Goal: Information Seeking & Learning: Learn about a topic

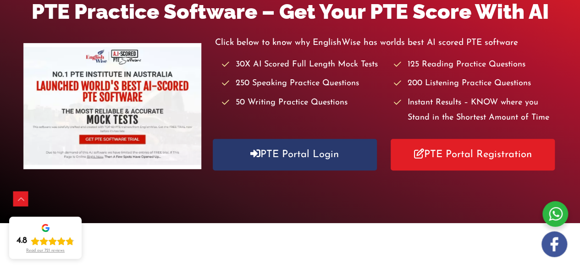
scroll to position [159, 0]
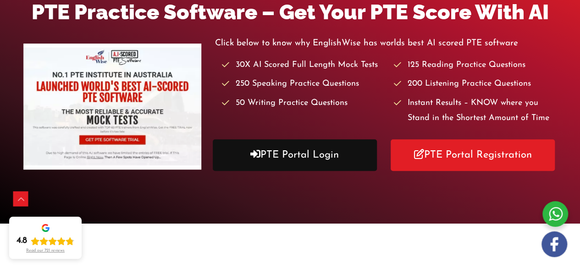
click at [306, 144] on link "PTE Portal Login" at bounding box center [295, 155] width 164 height 32
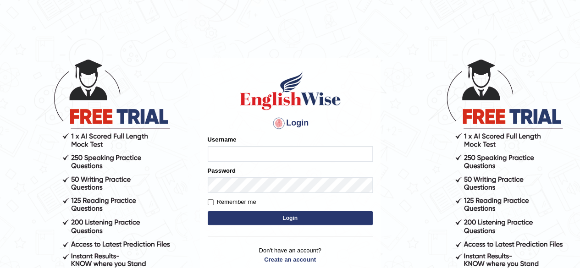
type input "sanjitk"
click at [294, 222] on button "Login" at bounding box center [290, 218] width 165 height 14
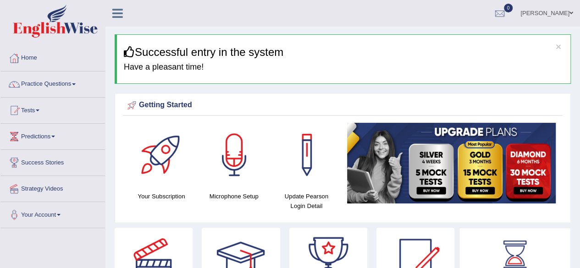
click at [68, 82] on link "Practice Questions" at bounding box center [52, 82] width 104 height 23
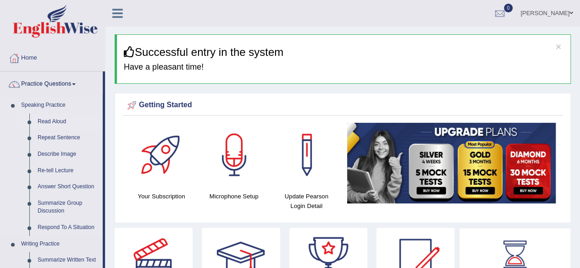
click at [59, 121] on link "Read Aloud" at bounding box center [67, 122] width 69 height 16
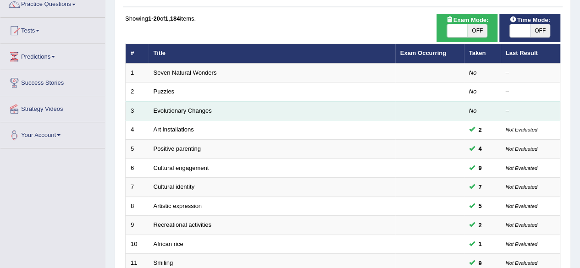
scroll to position [80, 0]
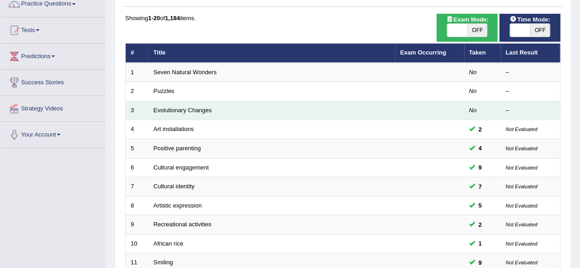
click at [217, 110] on td "Evolutionary Changes" at bounding box center [271, 110] width 247 height 19
click at [202, 107] on link "Evolutionary Changes" at bounding box center [183, 110] width 58 height 7
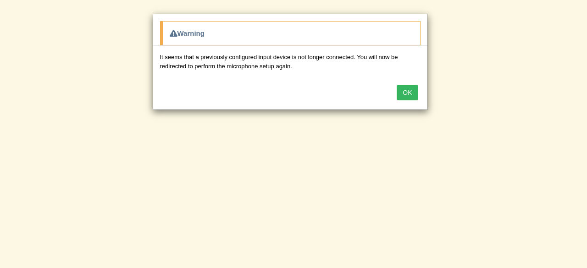
click at [412, 93] on button "OK" at bounding box center [406, 93] width 21 height 16
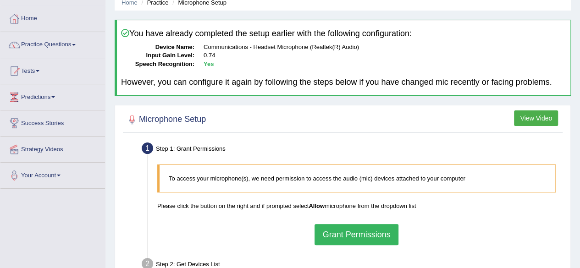
scroll to position [39, 0]
click at [524, 122] on button "View Video" at bounding box center [536, 119] width 44 height 16
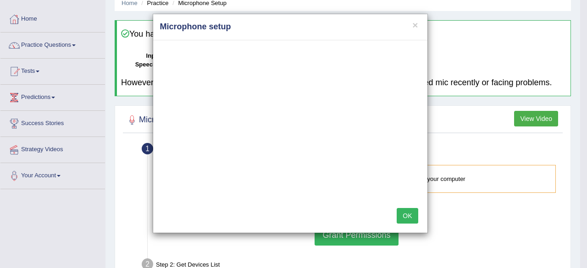
click at [406, 214] on button "OK" at bounding box center [406, 216] width 21 height 16
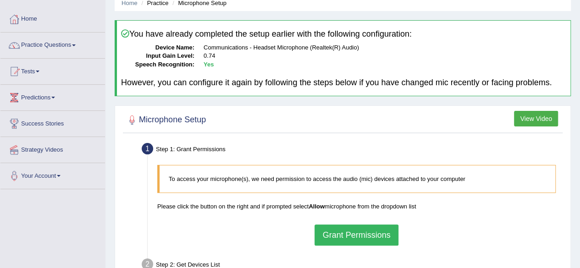
click at [369, 239] on button "Grant Permissions" at bounding box center [355, 235] width 83 height 21
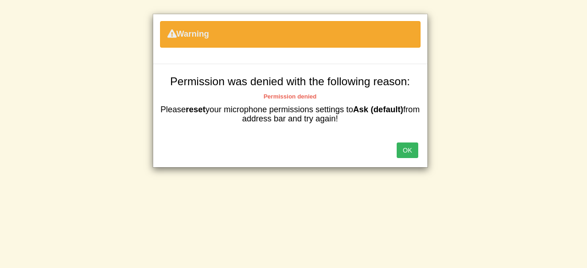
click at [407, 148] on button "OK" at bounding box center [406, 151] width 21 height 16
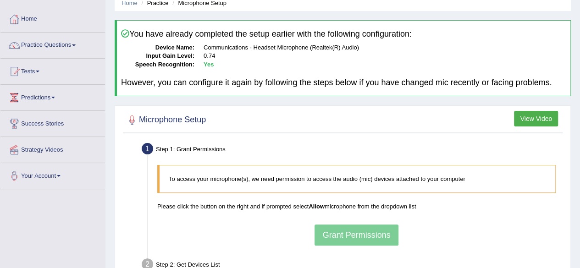
scroll to position [203, 0]
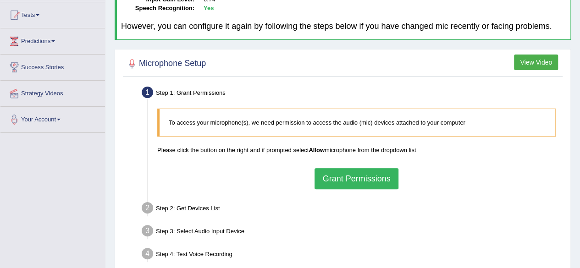
scroll to position [110, 0]
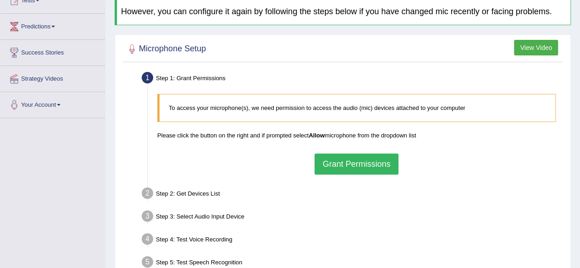
click at [529, 44] on button "View Video" at bounding box center [536, 48] width 44 height 16
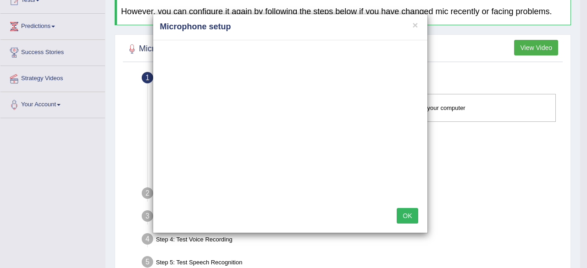
click at [404, 216] on button "OK" at bounding box center [406, 216] width 21 height 16
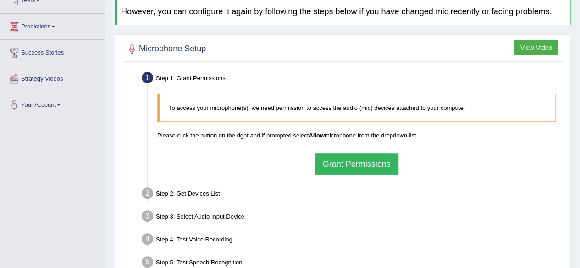
click at [366, 165] on button "Grant Permissions" at bounding box center [355, 164] width 83 height 21
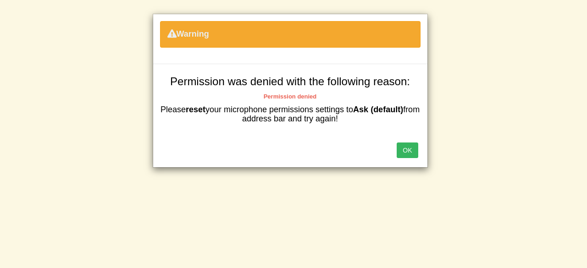
click at [398, 149] on button "OK" at bounding box center [406, 151] width 21 height 16
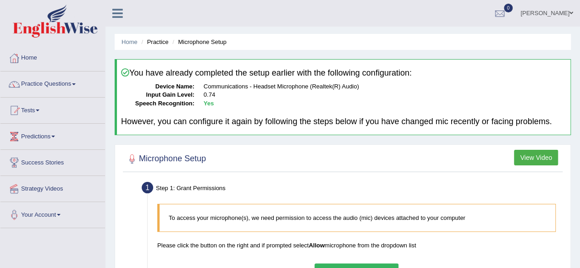
click at [535, 159] on button "View Video" at bounding box center [536, 158] width 44 height 16
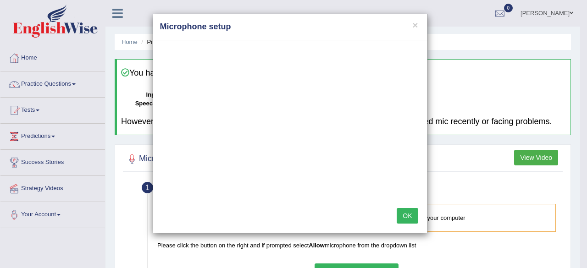
click at [408, 212] on button "OK" at bounding box center [406, 216] width 21 height 16
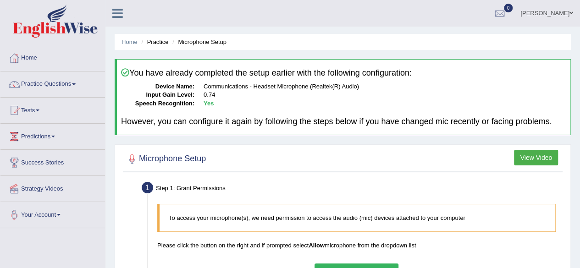
click at [529, 156] on button "View Video" at bounding box center [536, 158] width 44 height 16
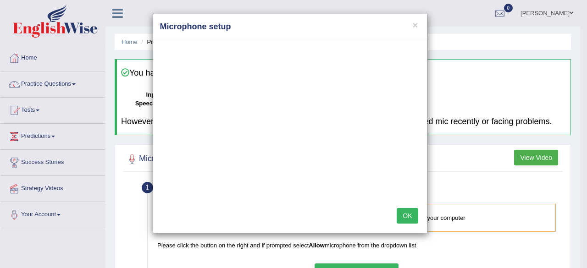
click at [408, 214] on button "OK" at bounding box center [406, 216] width 21 height 16
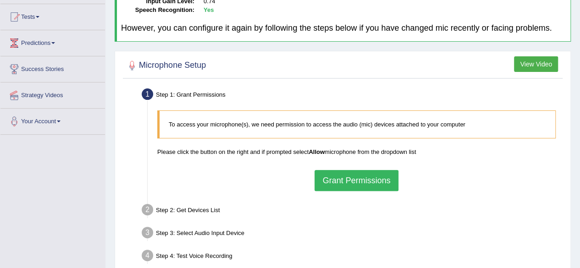
scroll to position [93, 0]
click at [187, 64] on h2 "Microphone Setup" at bounding box center [165, 66] width 81 height 14
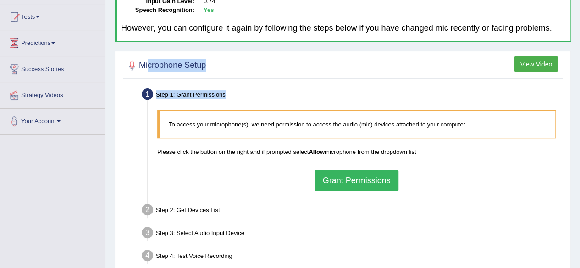
drag, startPoint x: 147, startPoint y: 66, endPoint x: 505, endPoint y: 97, distance: 359.7
click at [505, 97] on div "Microphone Setup View Video Step 1: Grant Permissions To access your microphone…" at bounding box center [343, 190] width 456 height 279
click at [541, 65] on button "View Video" at bounding box center [536, 64] width 44 height 16
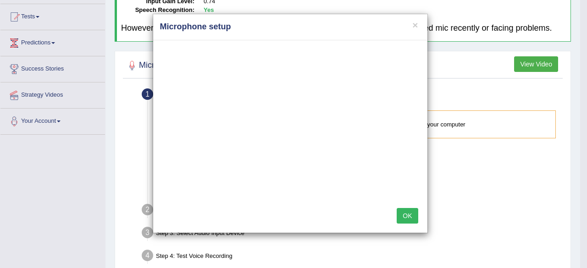
click at [418, 22] on h4 "Microphone setup" at bounding box center [290, 27] width 260 height 12
click at [417, 23] on button "×" at bounding box center [414, 25] width 5 height 10
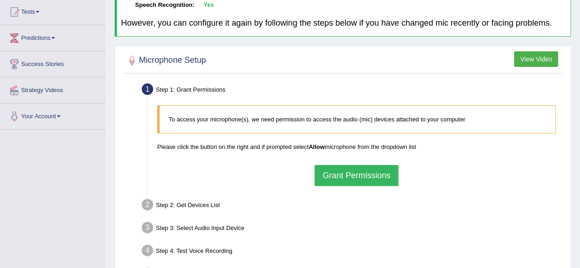
scroll to position [102, 0]
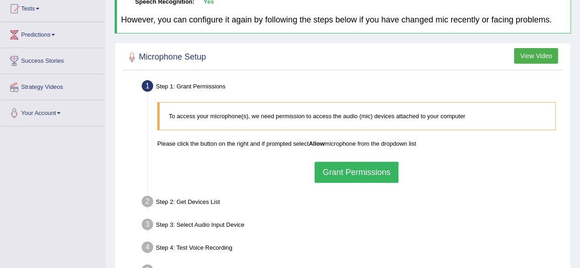
click at [482, 117] on p "To access your microphone(s), we need permission to access the audio (mic) devi…" at bounding box center [357, 116] width 377 height 9
click at [473, 110] on blockquote "To access your microphone(s), we need permission to access the audio (mic) devi…" at bounding box center [356, 116] width 398 height 28
click at [465, 115] on p "To access your microphone(s), we need permission to access the audio (mic) devi…" at bounding box center [357, 116] width 377 height 9
click at [175, 121] on blockquote "To access your microphone(s), we need permission to access the audio (mic) devi…" at bounding box center [356, 116] width 398 height 28
click at [368, 172] on button "Grant Permissions" at bounding box center [355, 172] width 83 height 21
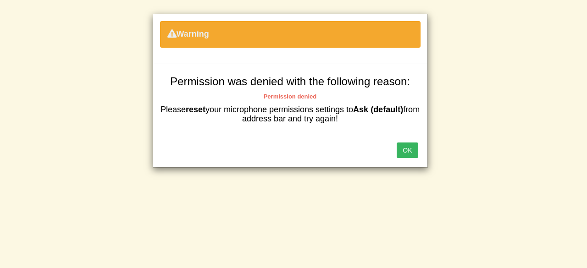
click at [413, 148] on button "OK" at bounding box center [406, 151] width 21 height 16
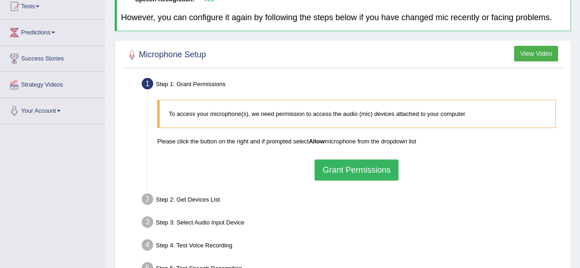
click at [465, 112] on p "To access your microphone(s), we need permission to access the audio (mic) devi…" at bounding box center [357, 114] width 377 height 9
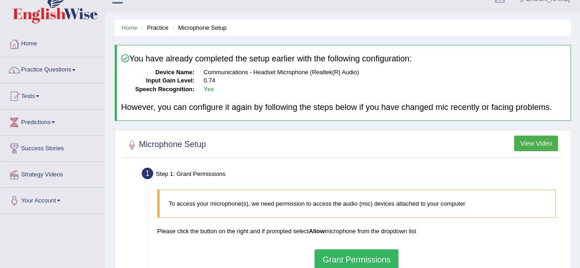
scroll to position [15, 0]
click at [130, 27] on link "Home" at bounding box center [129, 27] width 16 height 7
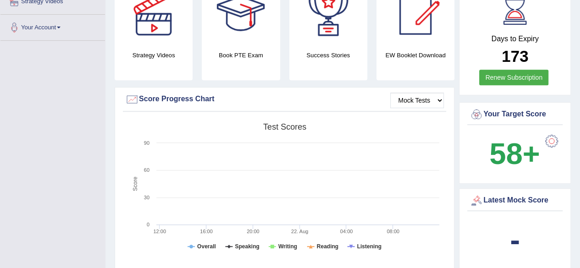
scroll to position [187, 0]
click at [510, 76] on link "Renew Subscription" at bounding box center [513, 78] width 69 height 16
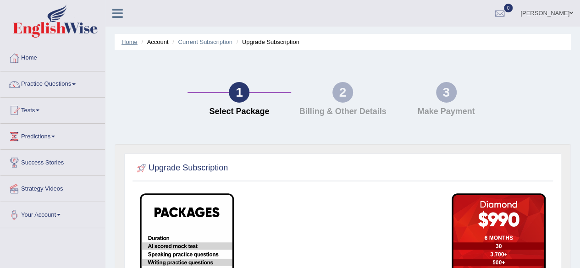
click at [126, 44] on link "Home" at bounding box center [129, 41] width 16 height 7
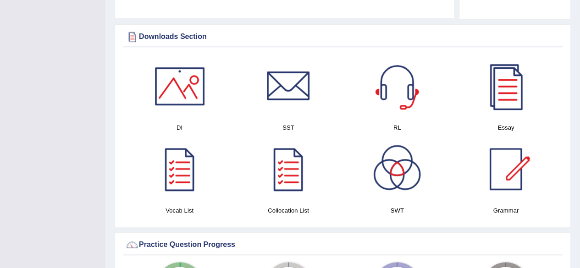
scroll to position [438, 0]
click at [300, 180] on div at bounding box center [288, 169] width 64 height 64
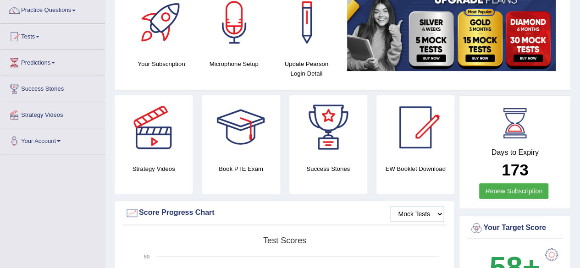
scroll to position [0, 0]
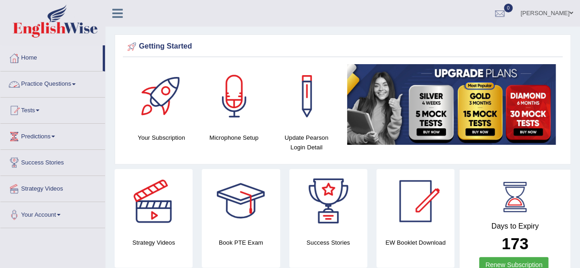
click at [73, 81] on link "Practice Questions" at bounding box center [52, 82] width 104 height 23
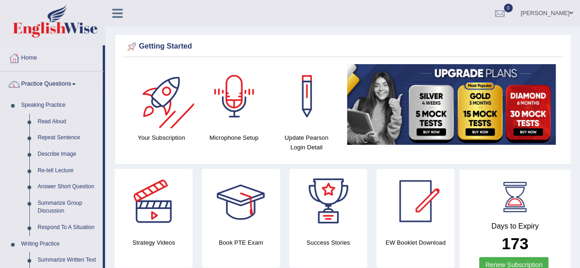
scroll to position [53, 0]
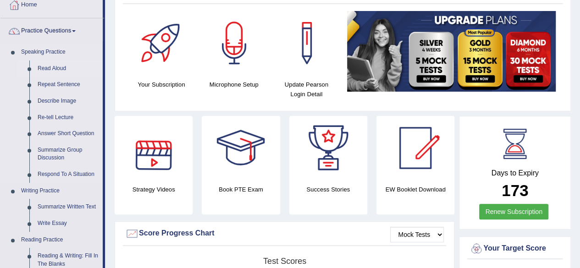
click at [45, 67] on link "Read Aloud" at bounding box center [67, 68] width 69 height 16
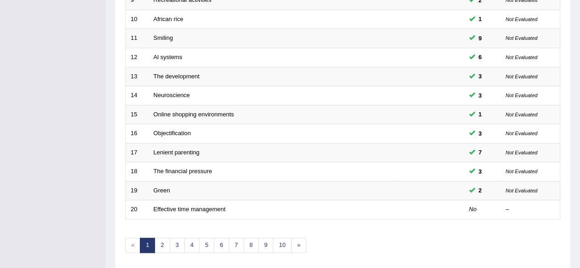
scroll to position [334, 0]
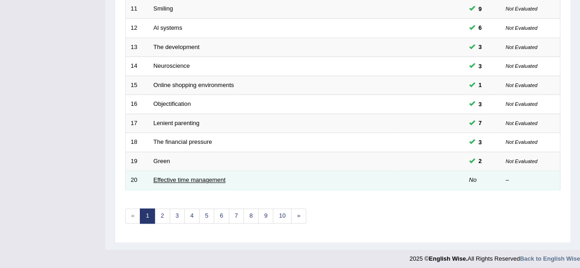
click at [220, 176] on link "Effective time management" at bounding box center [190, 179] width 72 height 7
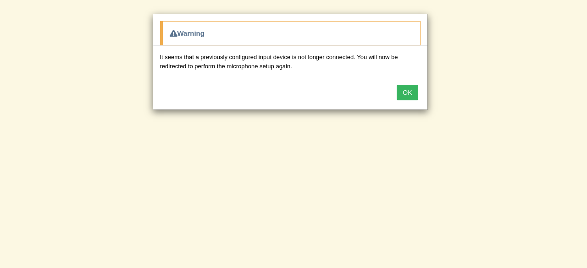
click at [412, 89] on button "OK" at bounding box center [406, 93] width 21 height 16
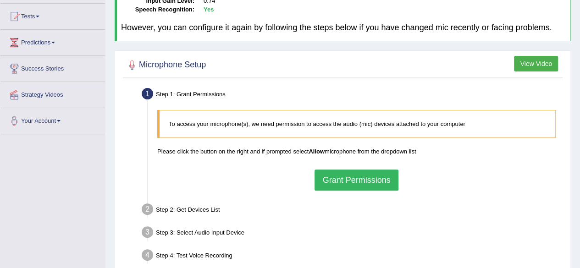
scroll to position [100, 0]
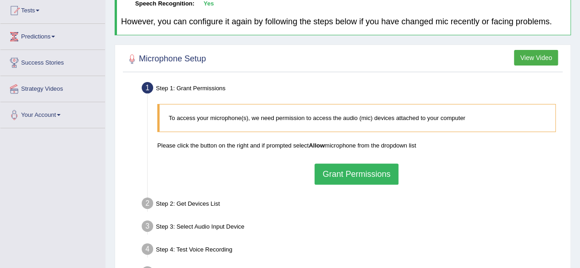
click at [374, 173] on button "Grant Permissions" at bounding box center [355, 174] width 83 height 21
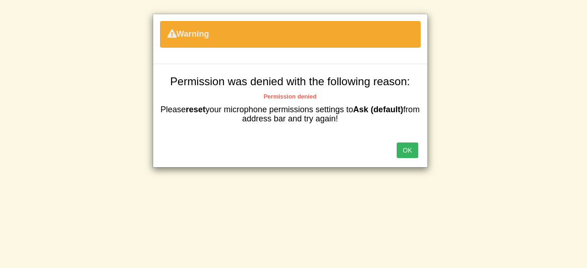
click at [410, 154] on button "OK" at bounding box center [406, 151] width 21 height 16
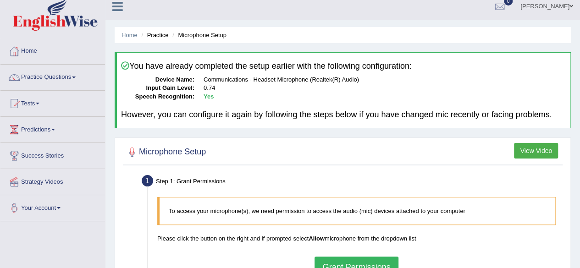
scroll to position [4, 0]
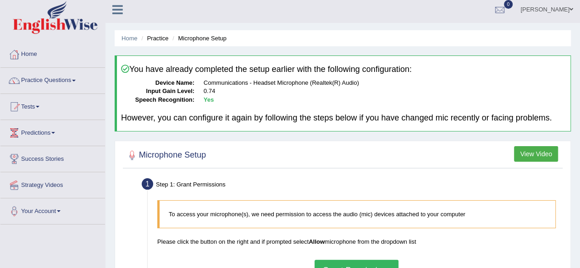
click at [534, 152] on button "View Video" at bounding box center [536, 154] width 44 height 16
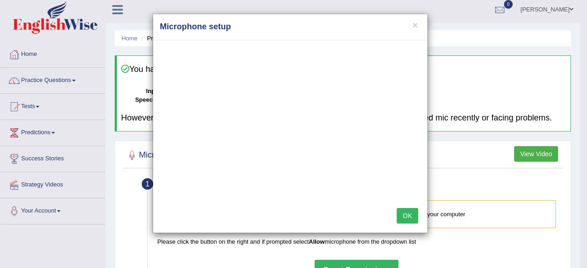
click at [542, 154] on div "× Microphone setup OK" at bounding box center [293, 134] width 587 height 268
click at [415, 21] on button "×" at bounding box center [414, 25] width 5 height 10
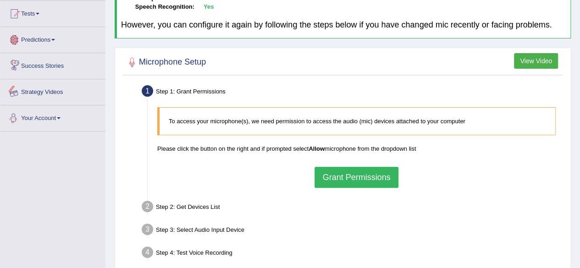
scroll to position [102, 0]
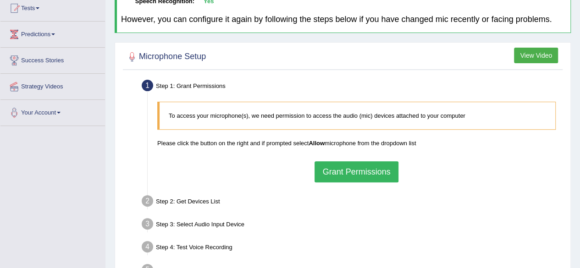
click at [62, 110] on link "Your Account" at bounding box center [52, 111] width 104 height 23
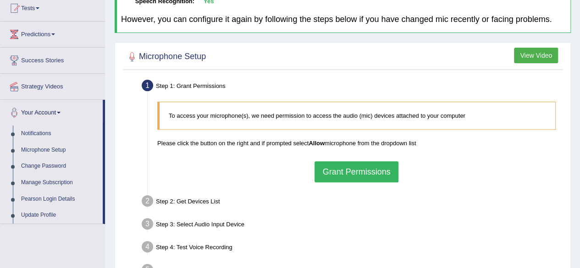
click at [58, 146] on link "Microphone Setup" at bounding box center [60, 150] width 86 height 16
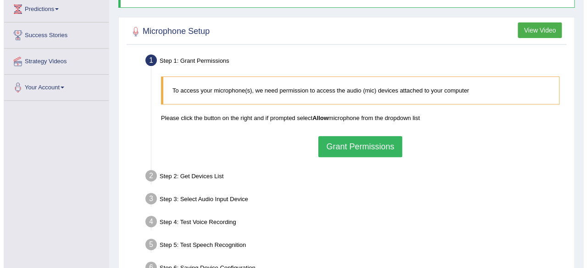
scroll to position [136, 0]
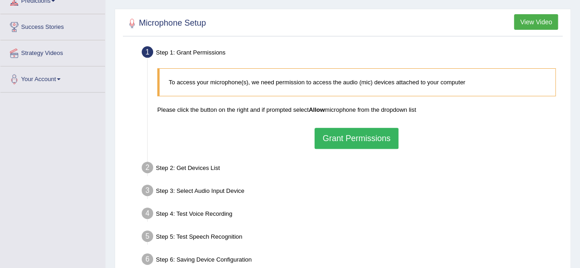
click at [354, 137] on button "Grant Permissions" at bounding box center [355, 138] width 83 height 21
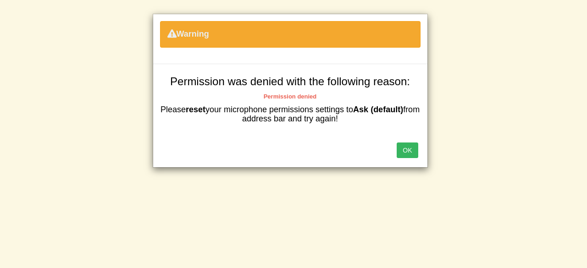
click at [409, 150] on button "OK" at bounding box center [406, 151] width 21 height 16
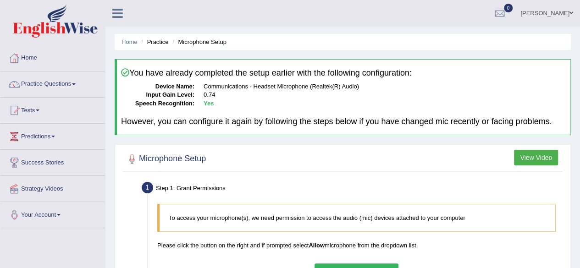
click at [60, 217] on link "Your Account" at bounding box center [52, 213] width 104 height 23
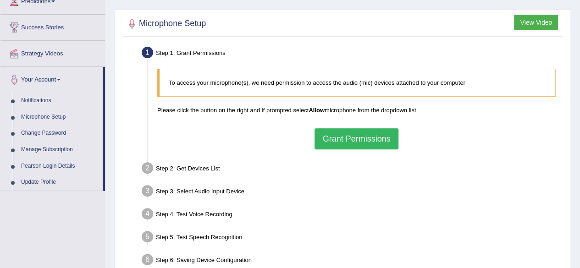
scroll to position [136, 0]
click at [47, 181] on link "Update Profile" at bounding box center [60, 182] width 86 height 16
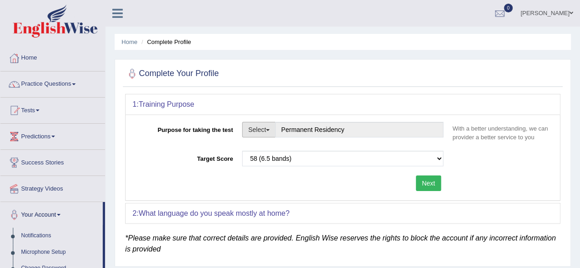
click at [269, 130] on span "button" at bounding box center [268, 130] width 4 height 2
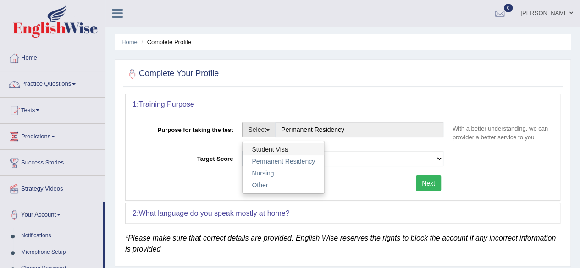
click at [288, 147] on link "Student Visa" at bounding box center [283, 149] width 82 height 12
type input "Student Visa"
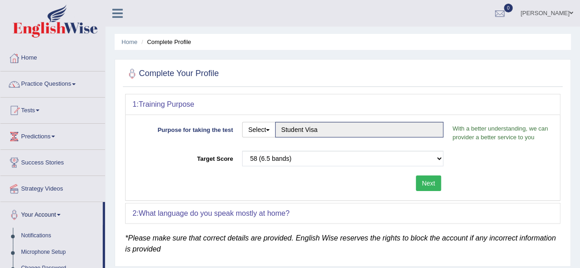
click at [426, 188] on button "Next" at bounding box center [428, 184] width 25 height 16
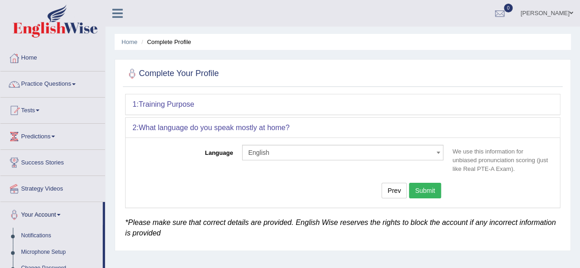
click at [430, 189] on button "Submit" at bounding box center [425, 191] width 32 height 16
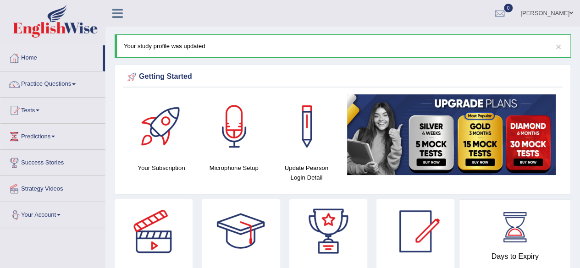
click at [60, 209] on link "Your Account" at bounding box center [52, 213] width 104 height 23
click at [55, 251] on link "Microphone Setup" at bounding box center [60, 252] width 86 height 16
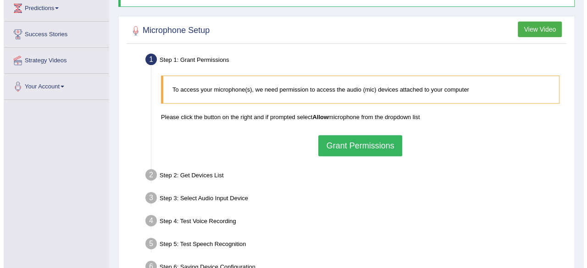
scroll to position [130, 0]
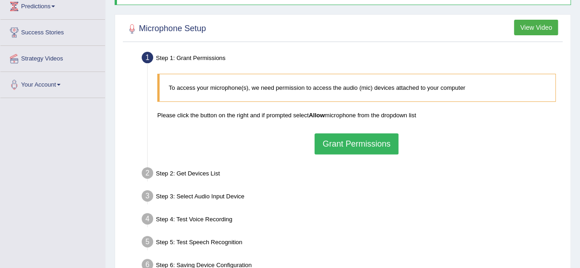
click at [362, 145] on button "Grant Permissions" at bounding box center [355, 143] width 83 height 21
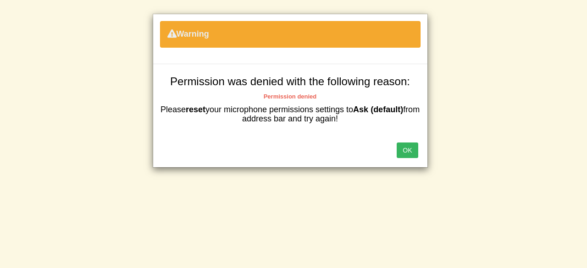
click at [408, 148] on button "OK" at bounding box center [406, 151] width 21 height 16
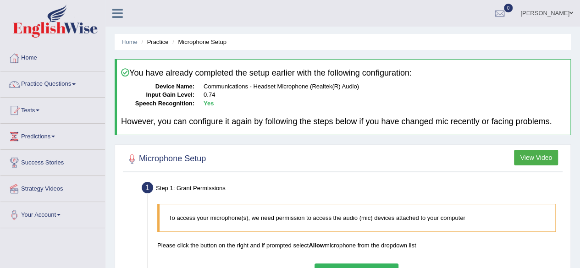
click at [535, 161] on button "View Video" at bounding box center [536, 158] width 44 height 16
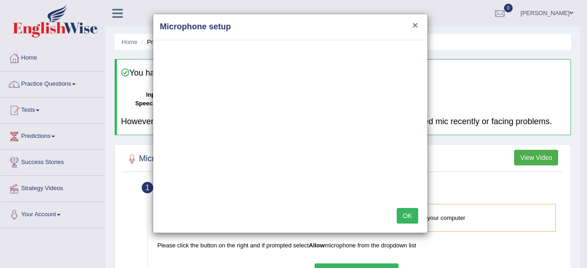
click at [415, 25] on button "×" at bounding box center [414, 25] width 5 height 10
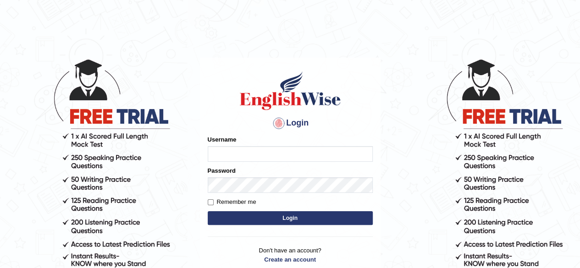
type input "sanjitk"
click at [290, 220] on button "Login" at bounding box center [290, 218] width 165 height 14
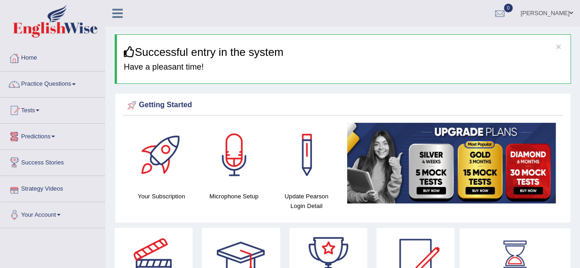
click at [60, 214] on span at bounding box center [59, 215] width 4 height 2
click at [46, 251] on link "Microphone Setup" at bounding box center [60, 252] width 86 height 16
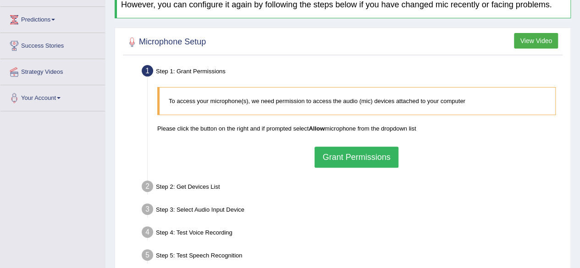
scroll to position [119, 0]
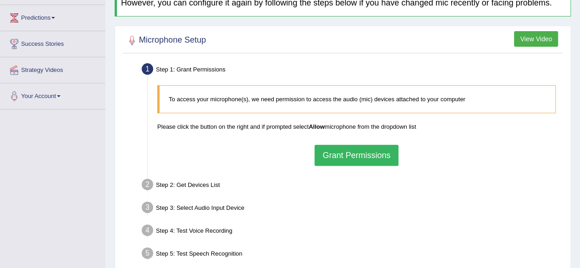
click at [343, 148] on button "Grant Permissions" at bounding box center [355, 155] width 83 height 21
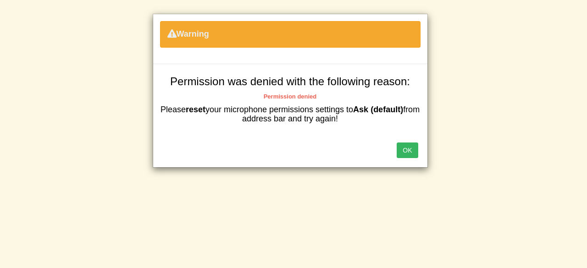
click at [412, 152] on button "OK" at bounding box center [406, 151] width 21 height 16
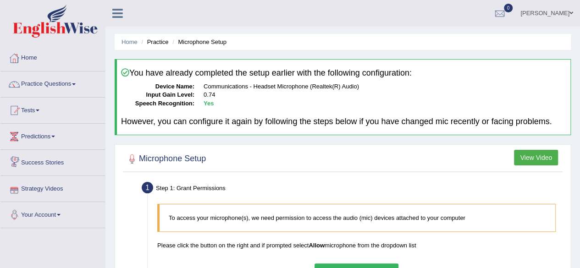
click at [62, 210] on link "Your Account" at bounding box center [52, 213] width 104 height 23
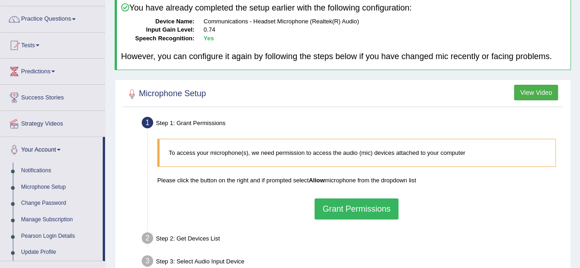
scroll to position [66, 0]
click at [53, 185] on link "Microphone Setup" at bounding box center [60, 187] width 86 height 16
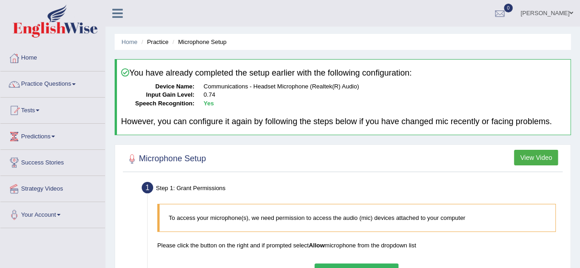
click at [198, 42] on li "Microphone Setup" at bounding box center [198, 42] width 56 height 9
click at [130, 43] on link "Home" at bounding box center [129, 41] width 16 height 7
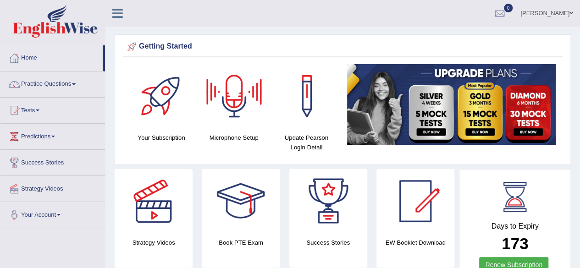
click at [240, 128] on div "Microphone Setup" at bounding box center [233, 103] width 63 height 78
click at [231, 108] on div at bounding box center [234, 96] width 64 height 64
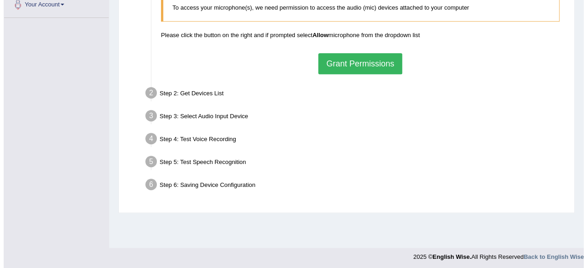
scroll to position [213, 0]
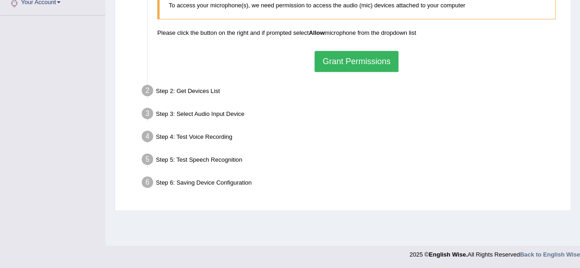
click at [345, 61] on button "Grant Permissions" at bounding box center [355, 61] width 83 height 21
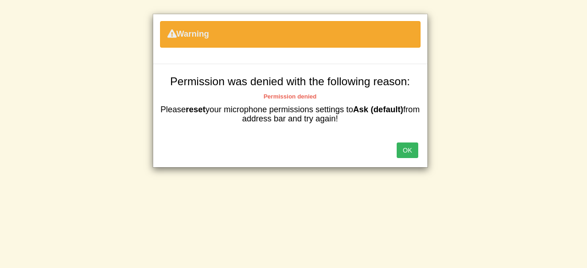
click at [406, 153] on button "OK" at bounding box center [406, 151] width 21 height 16
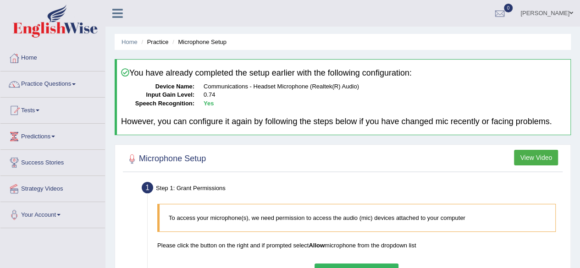
click at [531, 153] on button "View Video" at bounding box center [536, 158] width 44 height 16
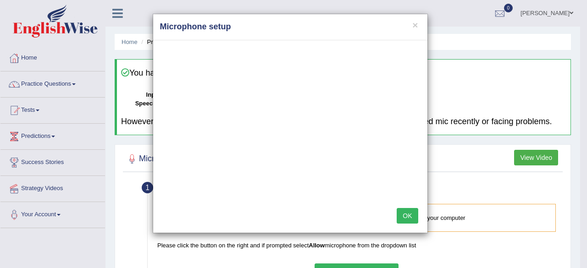
click at [406, 213] on button "OK" at bounding box center [406, 216] width 21 height 16
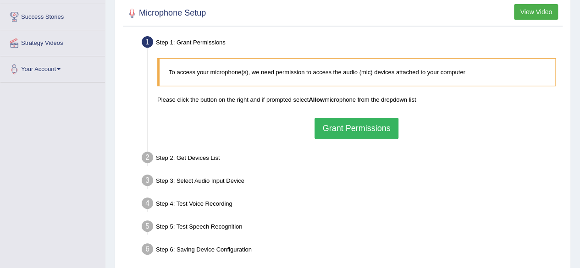
scroll to position [146, 0]
click at [350, 126] on button "Grant Permissions" at bounding box center [355, 127] width 83 height 21
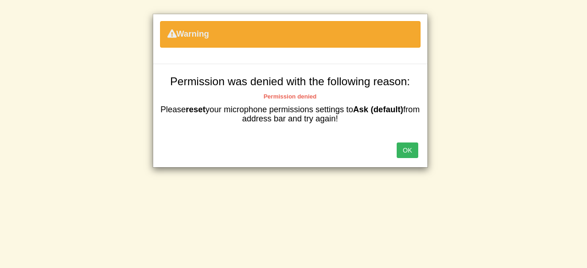
click at [403, 148] on button "OK" at bounding box center [406, 151] width 21 height 16
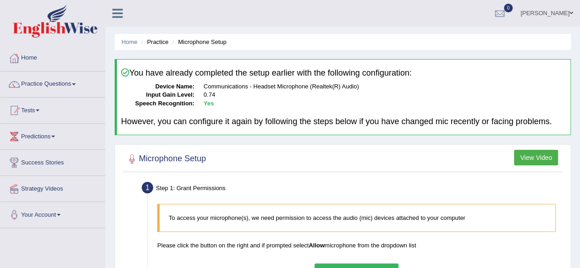
click at [568, 13] on link "[PERSON_NAME]" at bounding box center [546, 12] width 66 height 24
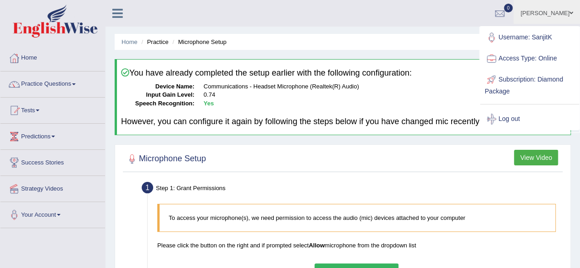
click at [577, 187] on div "Home Practice Microphone Setup You have already completed the setup earlier wit…" at bounding box center [342, 229] width 474 height 458
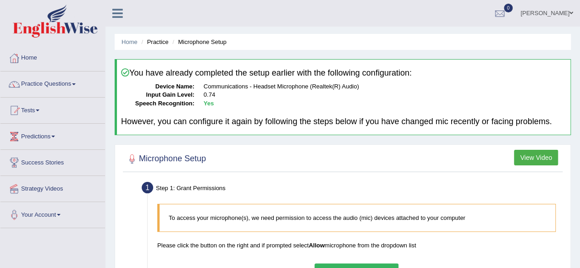
click at [116, 13] on icon at bounding box center [117, 13] width 11 height 12
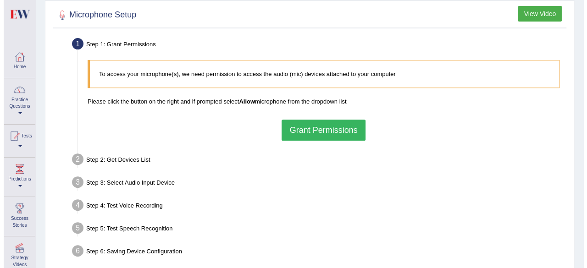
scroll to position [145, 0]
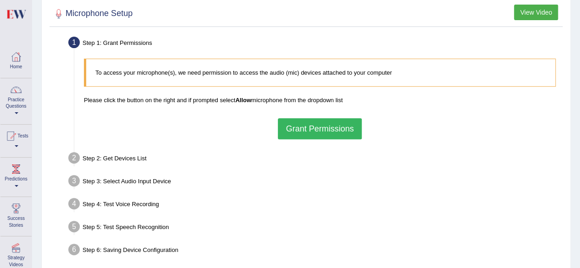
click at [297, 123] on button "Grant Permissions" at bounding box center [319, 128] width 83 height 21
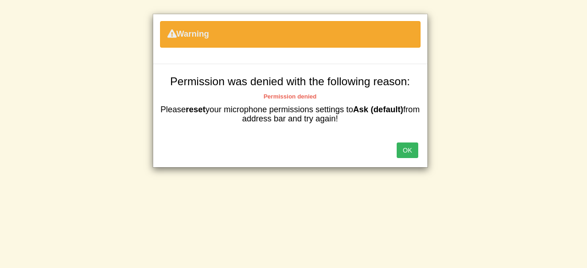
click at [409, 151] on button "OK" at bounding box center [406, 151] width 21 height 16
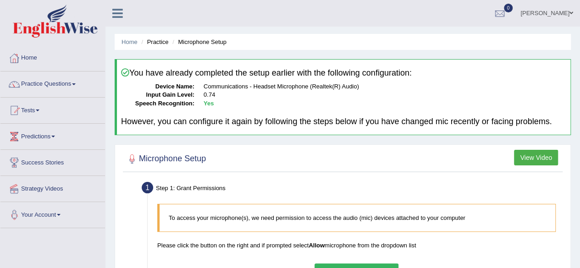
click at [59, 212] on link "Your Account" at bounding box center [52, 213] width 104 height 23
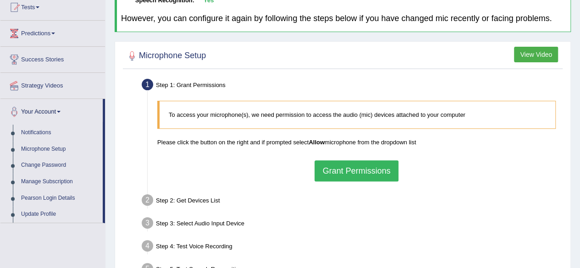
scroll to position [104, 0]
click at [39, 132] on link "Notifications" at bounding box center [60, 132] width 86 height 16
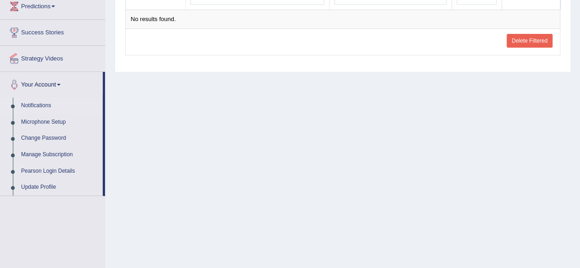
scroll to position [131, 0]
click at [51, 187] on link "Update Profile" at bounding box center [60, 187] width 86 height 16
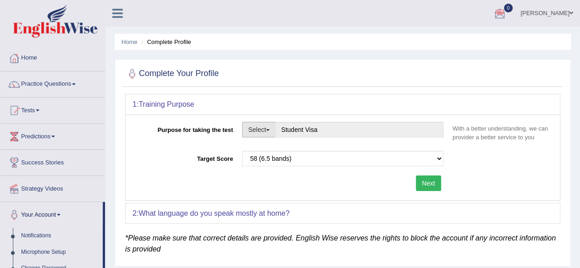
click at [269, 129] on span "button" at bounding box center [268, 130] width 4 height 2
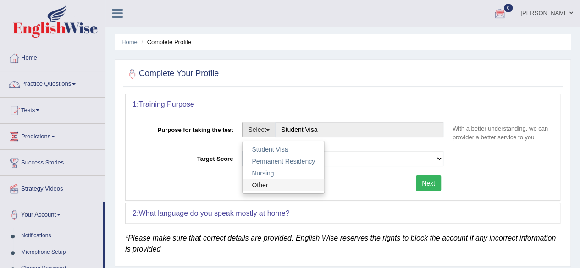
click at [259, 182] on link "Other" at bounding box center [283, 185] width 82 height 12
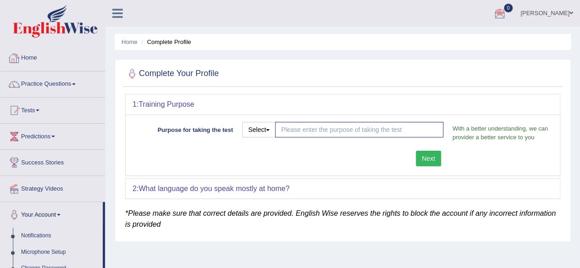
click at [33, 59] on link "Home" at bounding box center [52, 56] width 104 height 23
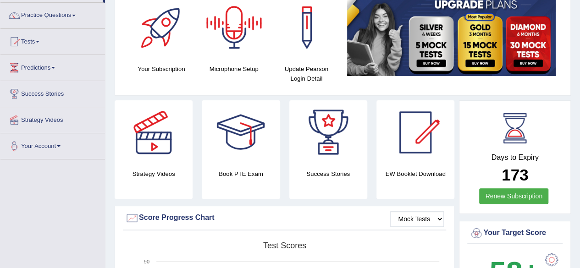
scroll to position [69, 0]
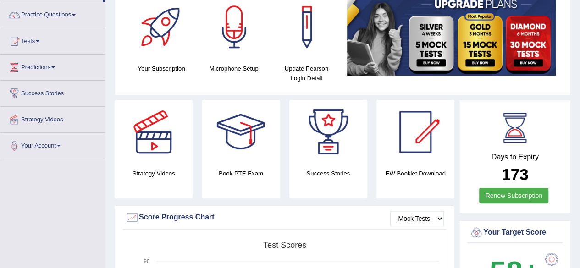
click at [294, 66] on h4 "Update Pearson Login Detail" at bounding box center [306, 73] width 63 height 19
click at [304, 67] on h4 "Update Pearson Login Detail" at bounding box center [306, 73] width 63 height 19
drag, startPoint x: 304, startPoint y: 67, endPoint x: 305, endPoint y: 35, distance: 32.6
click at [305, 35] on div "Update Pearson Login Detail" at bounding box center [306, 39] width 63 height 88
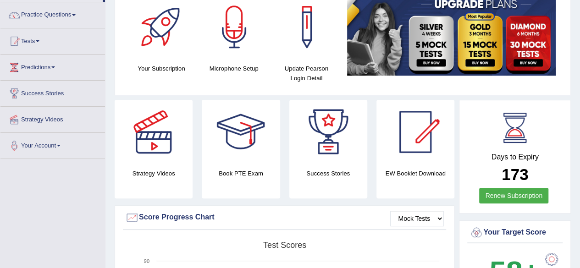
click at [305, 35] on div at bounding box center [307, 27] width 64 height 64
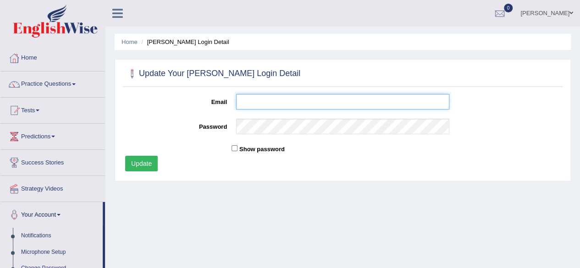
click at [274, 97] on input "Email" at bounding box center [342, 102] width 213 height 16
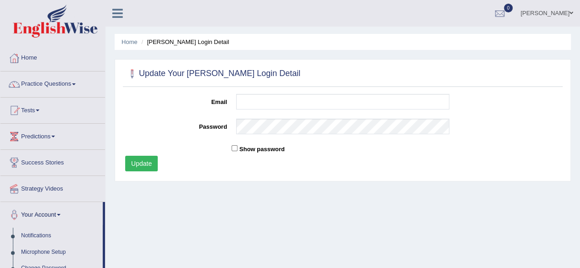
click at [55, 184] on link "Strategy Videos" at bounding box center [52, 187] width 104 height 23
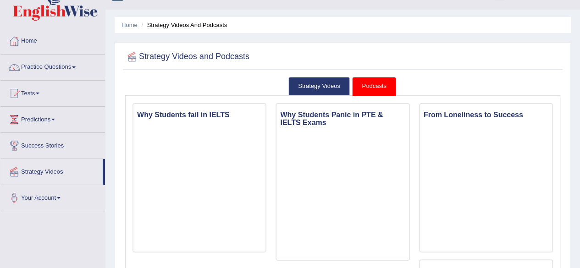
scroll to position [16, 0]
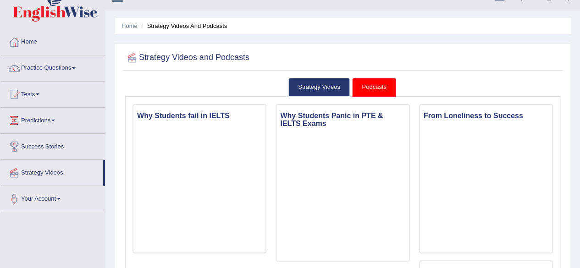
click at [35, 172] on link "Strategy Videos" at bounding box center [51, 171] width 102 height 23
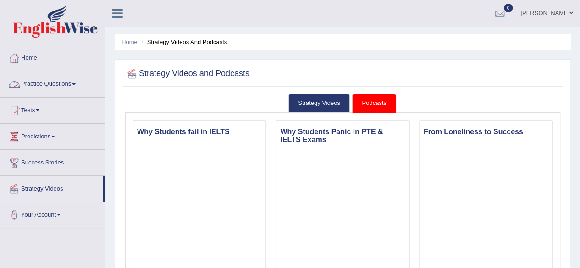
click at [71, 82] on link "Practice Questions" at bounding box center [52, 82] width 104 height 23
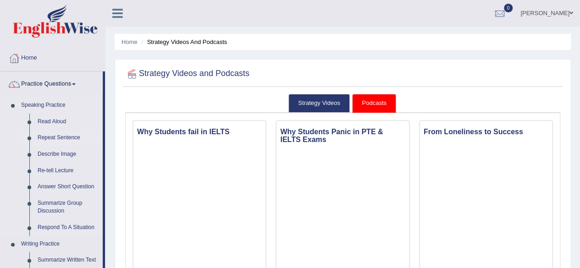
click at [72, 139] on link "Repeat Sentence" at bounding box center [67, 138] width 69 height 16
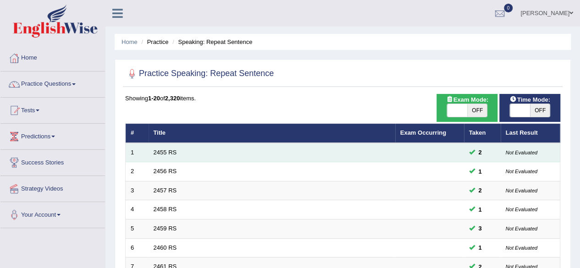
click at [181, 154] on td "2455 RS" at bounding box center [271, 152] width 247 height 19
click at [160, 152] on link "2455 RS" at bounding box center [165, 152] width 23 height 7
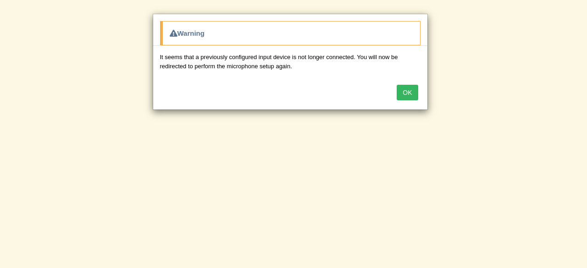
click at [415, 92] on button "OK" at bounding box center [406, 93] width 21 height 16
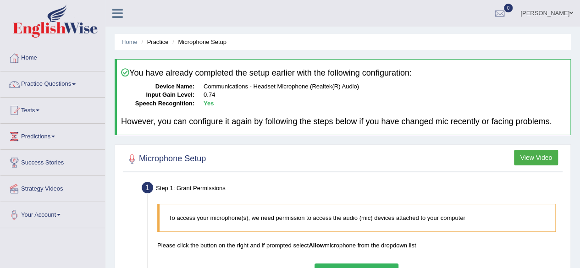
scroll to position [213, 0]
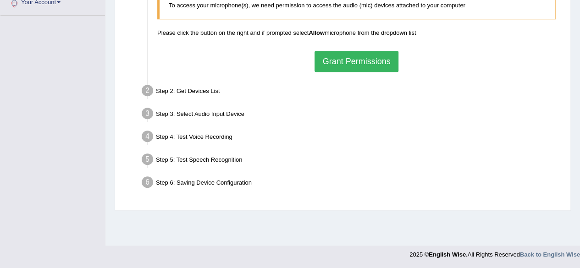
click at [357, 63] on button "Grant Permissions" at bounding box center [355, 61] width 83 height 21
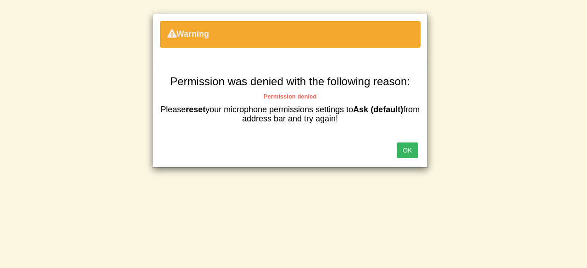
click at [409, 151] on button "OK" at bounding box center [406, 151] width 21 height 16
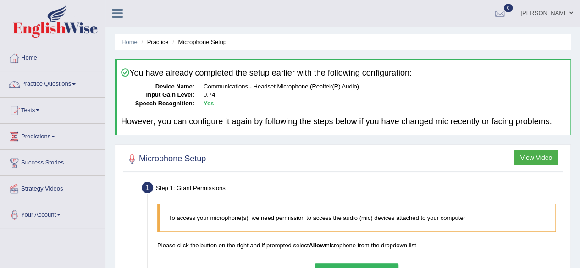
click at [60, 214] on span at bounding box center [59, 215] width 4 height 2
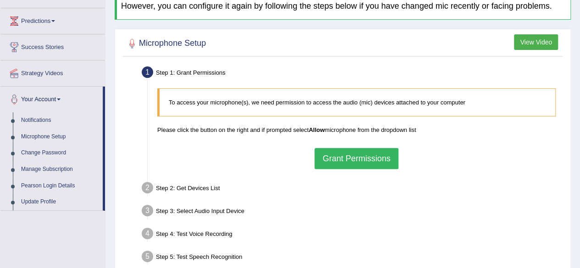
scroll to position [118, 0]
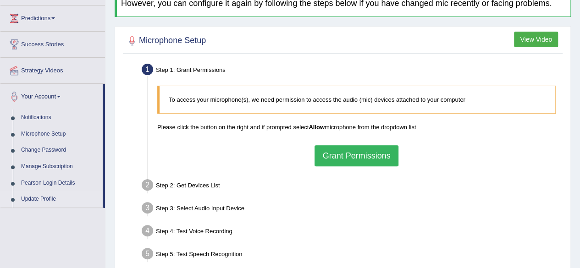
click at [38, 199] on link "Update Profile" at bounding box center [60, 199] width 86 height 16
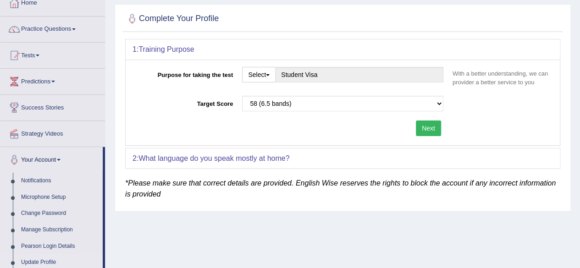
scroll to position [55, 0]
click at [38, 199] on link "Microphone Setup" at bounding box center [60, 197] width 86 height 16
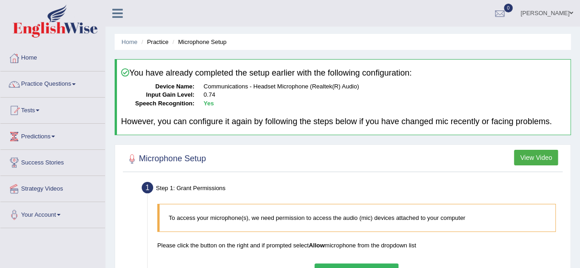
click at [118, 8] on icon at bounding box center [117, 13] width 11 height 12
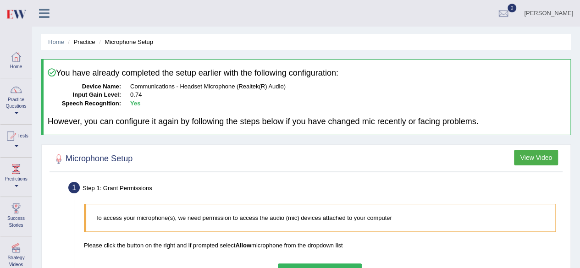
click at [118, 8] on div "Sanjit Kumar Shahi Toggle navigation Username: SanjitK Access Type: Online Subs…" at bounding box center [306, 13] width 548 height 27
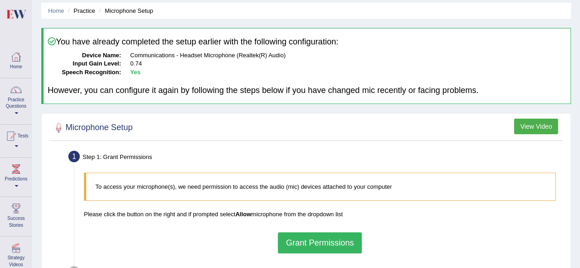
scroll to position [30, 0]
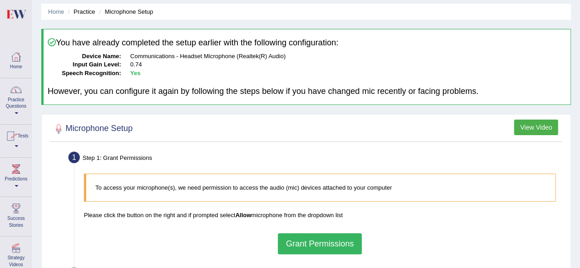
click at [19, 89] on div at bounding box center [16, 90] width 14 height 14
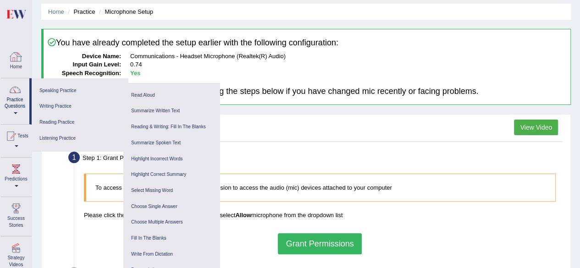
click at [12, 56] on div at bounding box center [16, 57] width 14 height 14
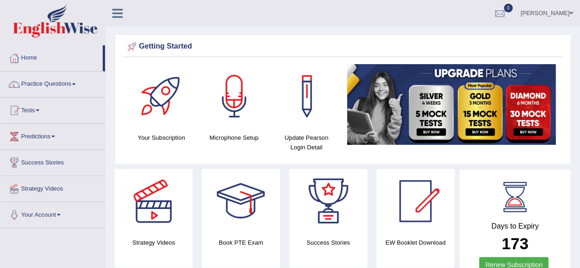
click at [162, 133] on h4 "Your Subscription" at bounding box center [161, 138] width 63 height 10
click at [157, 101] on div at bounding box center [162, 96] width 64 height 64
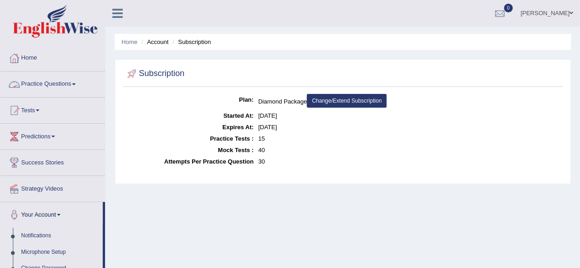
click at [74, 84] on link "Practice Questions" at bounding box center [52, 82] width 104 height 23
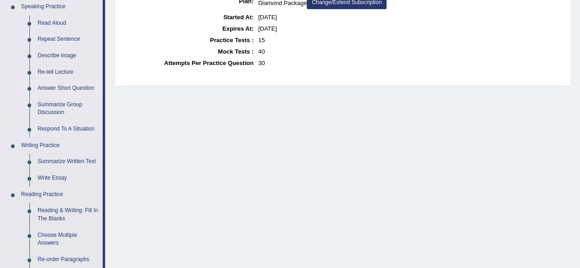
scroll to position [99, 0]
click at [66, 161] on link "Summarize Written Text" at bounding box center [67, 161] width 69 height 16
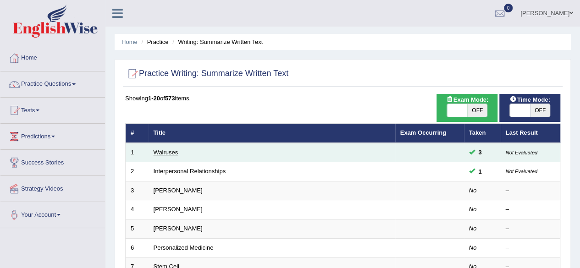
click at [167, 155] on link "Walruses" at bounding box center [166, 152] width 25 height 7
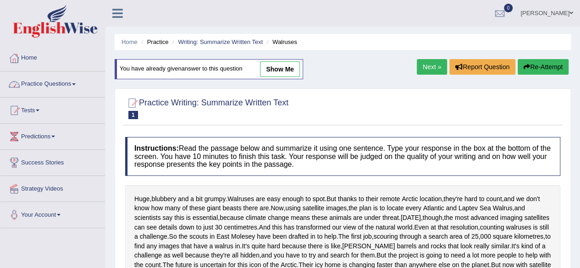
click at [72, 81] on link "Practice Questions" at bounding box center [52, 82] width 104 height 23
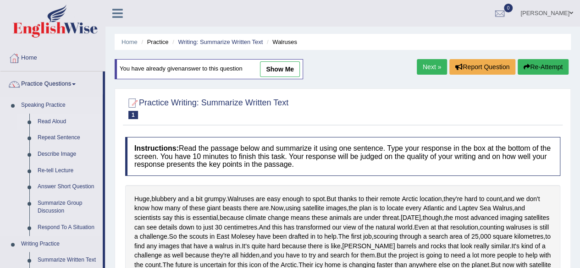
click at [63, 116] on link "Read Aloud" at bounding box center [67, 122] width 69 height 16
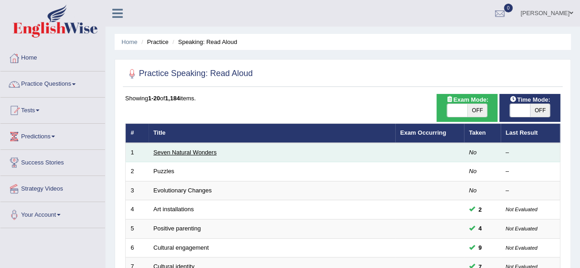
click at [207, 153] on link "Seven Natural Wonders" at bounding box center [185, 152] width 63 height 7
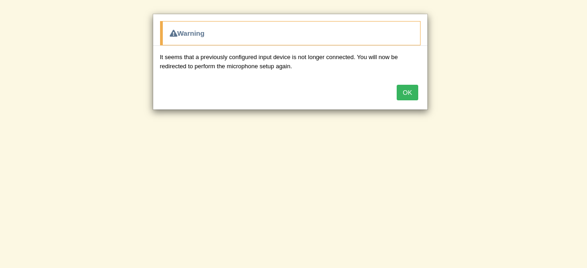
click at [415, 85] on button "OK" at bounding box center [406, 93] width 21 height 16
